Goal: Task Accomplishment & Management: Manage account settings

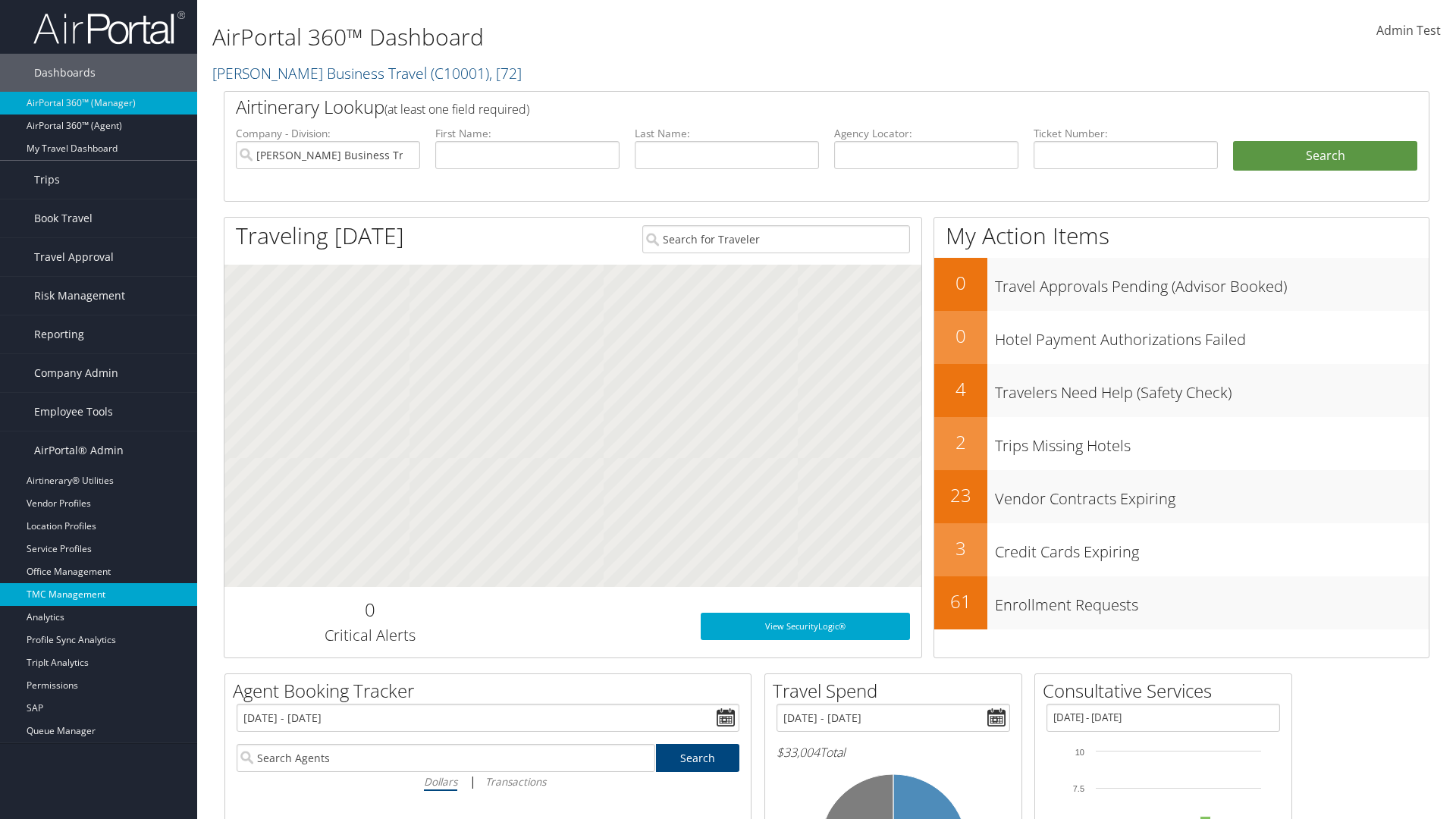
click at [98, 595] on link "TMC Management" at bounding box center [98, 594] width 197 height 23
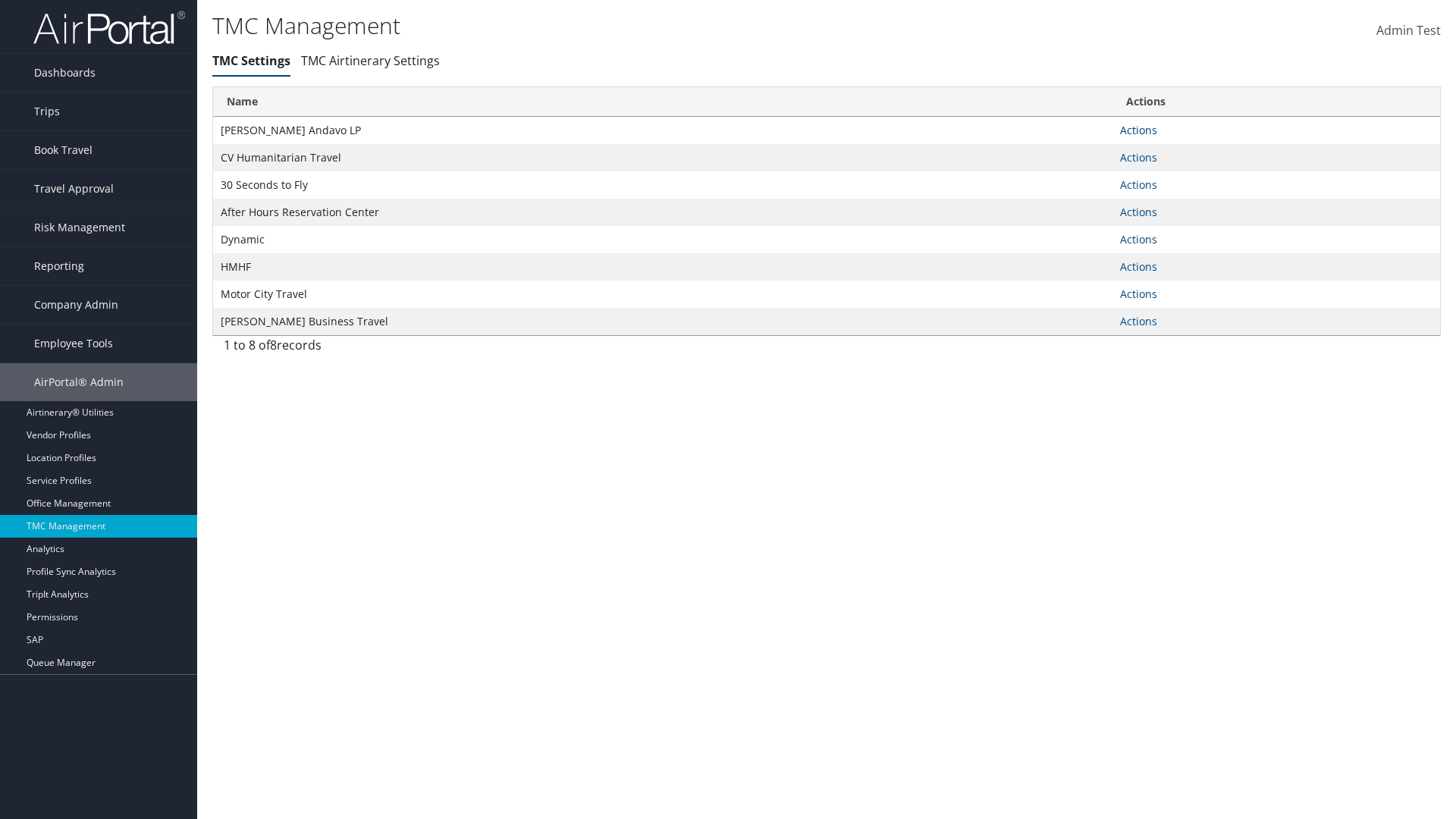
click at [1138, 130] on link "Actions" at bounding box center [1138, 130] width 37 height 15
